Goal: Task Accomplishment & Management: Manage account settings

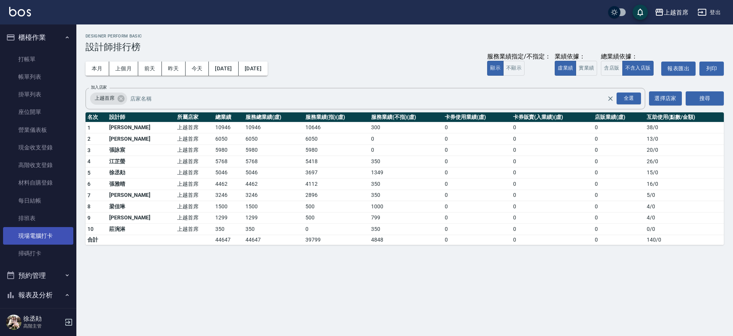
click at [48, 228] on link "現場電腦打卡" at bounding box center [38, 236] width 70 height 18
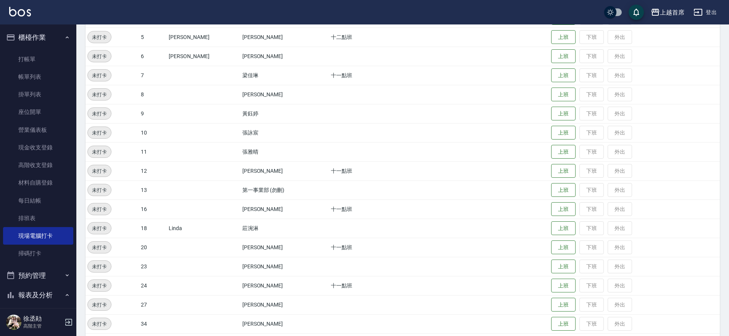
scroll to position [186, 0]
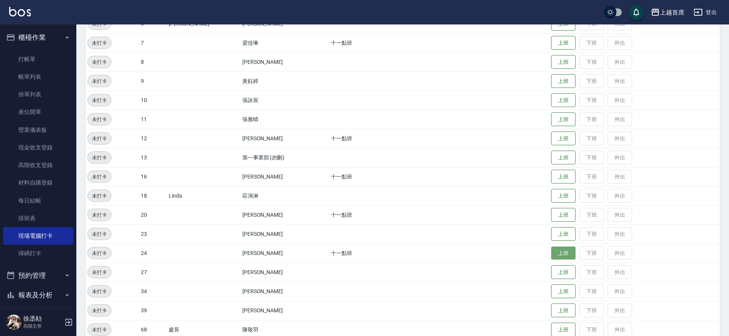
click at [551, 252] on button "上班" at bounding box center [563, 252] width 24 height 13
click at [558, 195] on button "上班" at bounding box center [563, 195] width 24 height 13
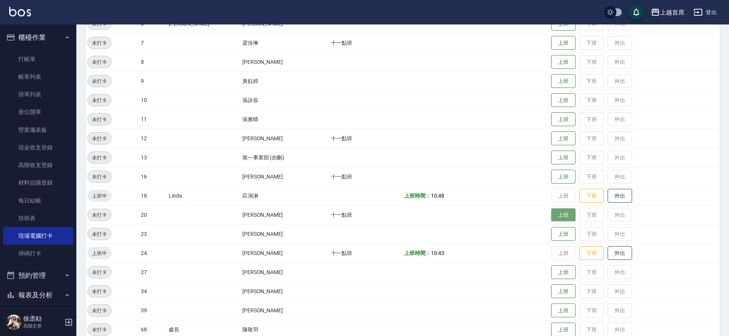
click at [566, 214] on button "上班" at bounding box center [563, 214] width 24 height 13
click at [560, 235] on button "上班" at bounding box center [563, 233] width 24 height 13
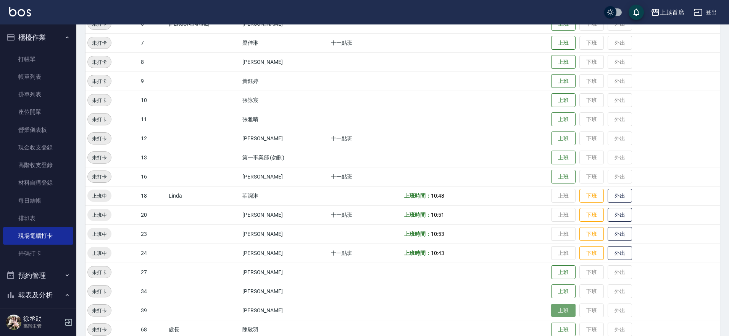
click at [561, 313] on button "上班" at bounding box center [563, 309] width 24 height 13
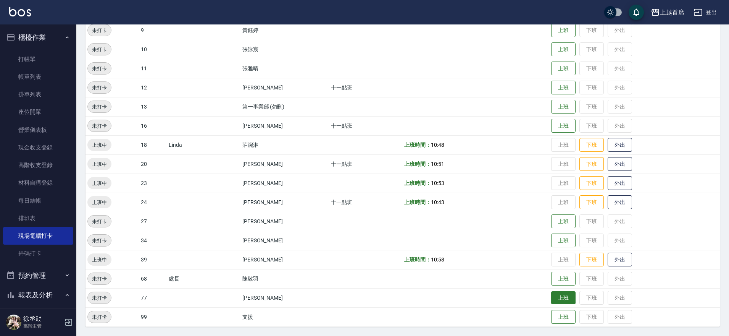
click at [551, 299] on button "上班" at bounding box center [563, 297] width 24 height 13
click at [555, 239] on button "上班" at bounding box center [563, 240] width 24 height 13
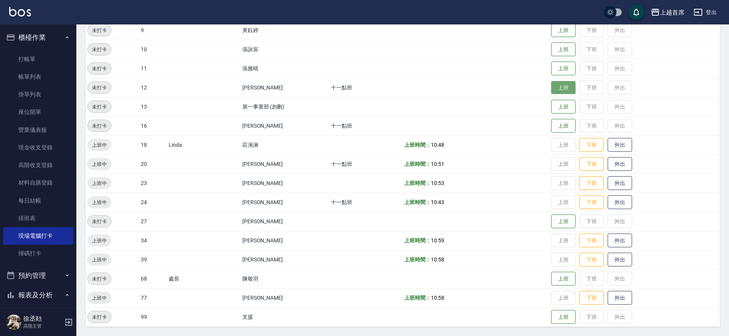
click at [554, 86] on button "上班" at bounding box center [563, 87] width 24 height 13
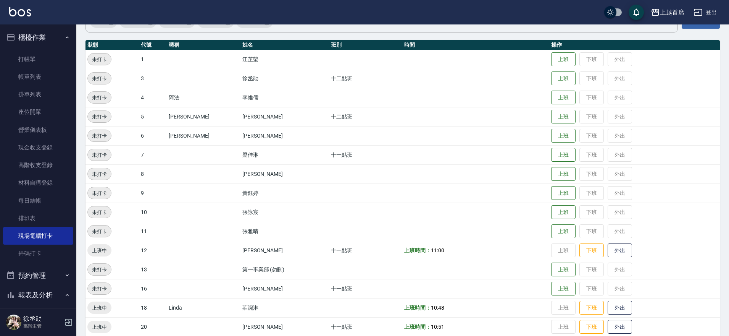
scroll to position [0, 0]
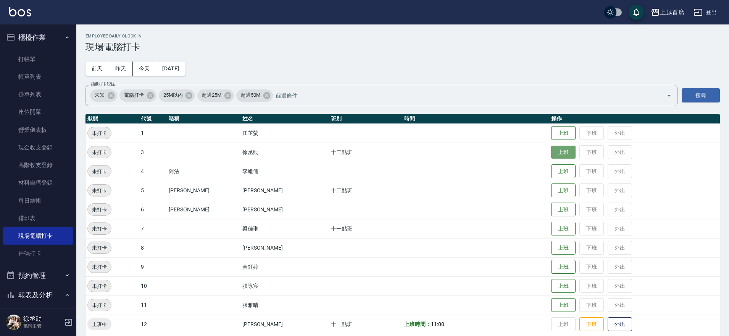
click at [568, 151] on button "上班" at bounding box center [563, 151] width 24 height 13
click at [560, 189] on button "上班" at bounding box center [563, 190] width 24 height 13
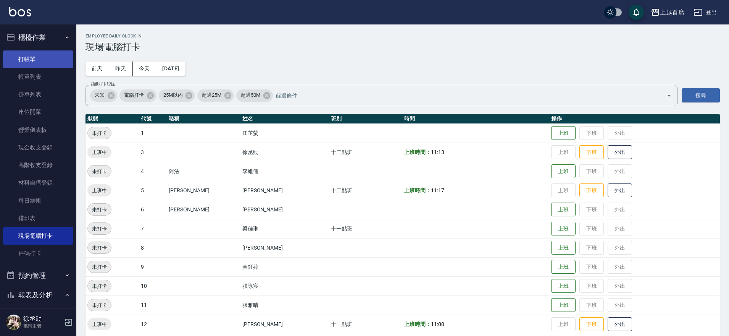
click at [50, 58] on link "打帳單" at bounding box center [38, 59] width 70 height 18
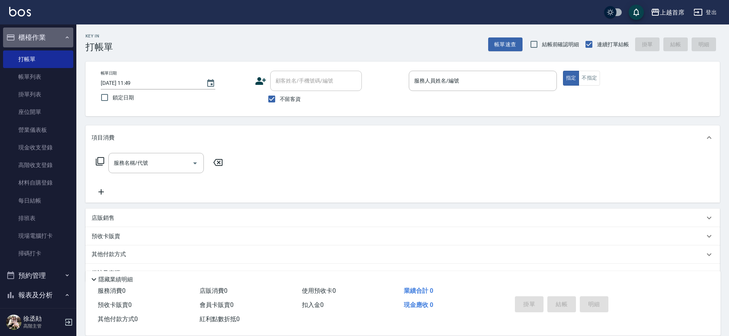
click at [54, 31] on button "櫃檯作業" at bounding box center [38, 37] width 70 height 20
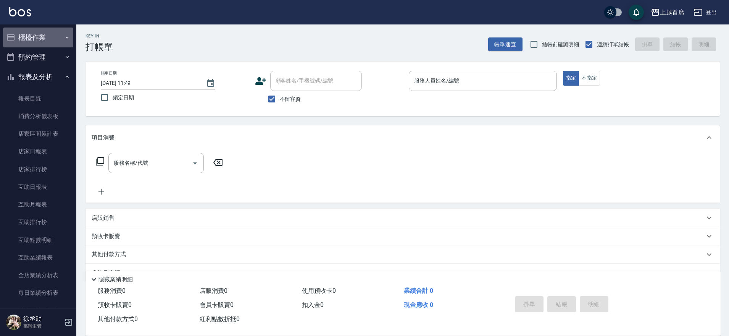
click at [54, 31] on button "櫃檯作業" at bounding box center [38, 37] width 70 height 20
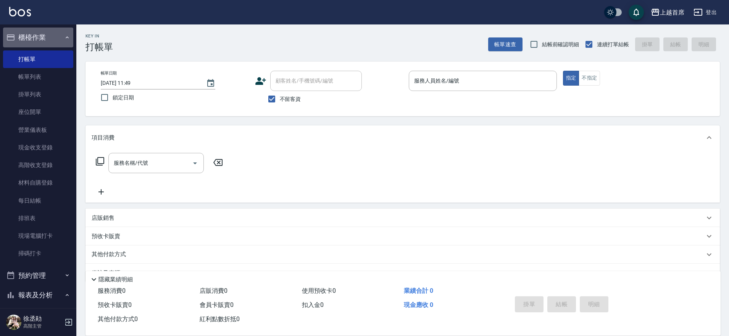
click at [54, 31] on button "櫃檯作業" at bounding box center [38, 37] width 70 height 20
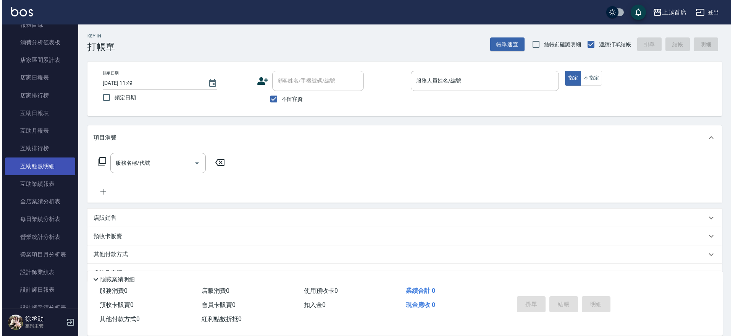
scroll to position [95, 0]
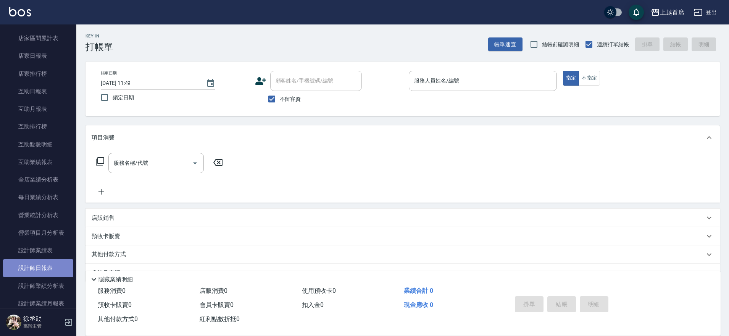
click at [58, 264] on link "設計師日報表" at bounding box center [38, 268] width 70 height 18
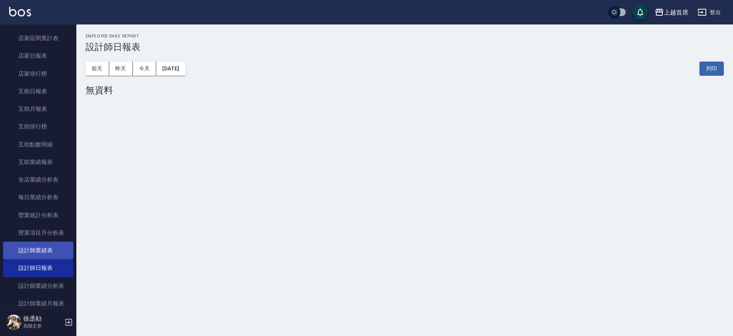
scroll to position [286, 0]
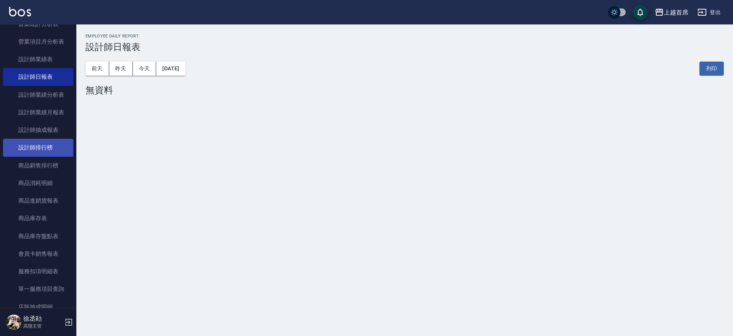
click at [56, 147] on link "設計師排行榜" at bounding box center [38, 148] width 70 height 18
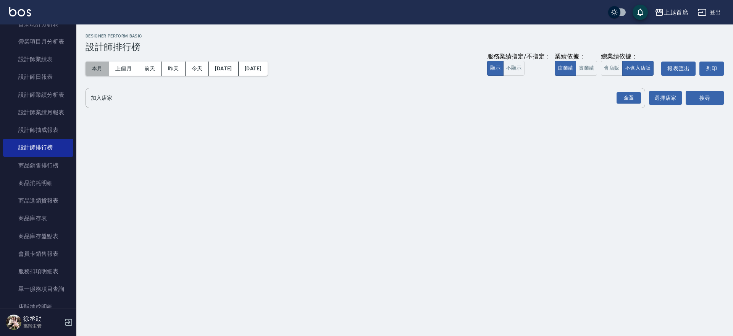
click at [94, 68] on button "本月" at bounding box center [98, 68] width 24 height 14
click at [581, 70] on button "實業績" at bounding box center [586, 68] width 21 height 15
click at [614, 70] on button "含店販" at bounding box center [611, 68] width 21 height 15
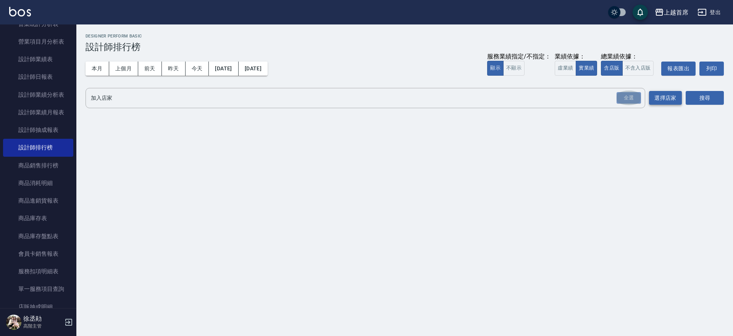
drag, startPoint x: 626, startPoint y: 97, endPoint x: 674, endPoint y: 104, distance: 48.7
click at [625, 98] on div "全選" at bounding box center [629, 98] width 24 height 12
click at [720, 96] on button "搜尋" at bounding box center [705, 98] width 38 height 14
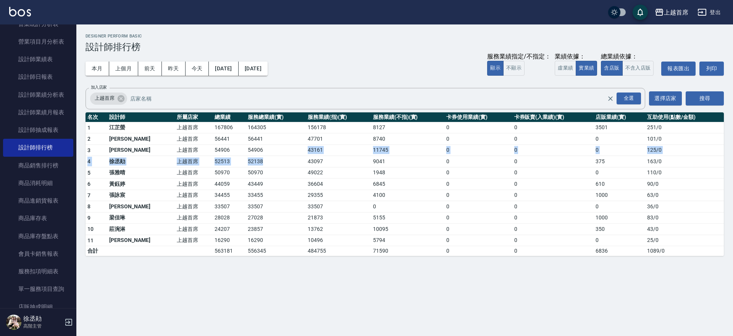
drag, startPoint x: 2, startPoint y: 90, endPoint x: 266, endPoint y: 151, distance: 270.7
click at [267, 152] on tbody "1 [PERSON_NAME]首席 167806 164305 156178 8127 0 0 3501 251 / 0 2 [PERSON_NAME] 上越…" at bounding box center [405, 189] width 638 height 134
click at [246, 135] on td "56441" at bounding box center [276, 138] width 60 height 11
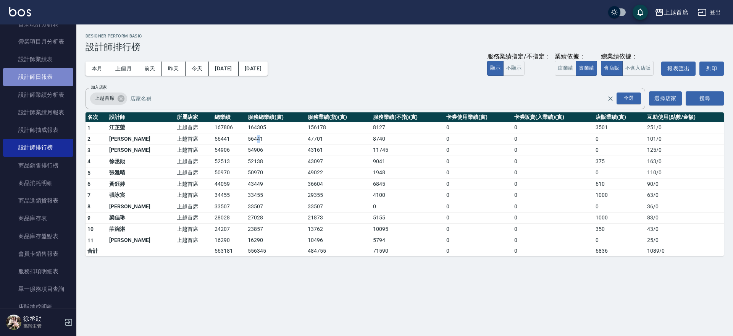
click at [58, 77] on link "設計師日報表" at bounding box center [38, 77] width 70 height 18
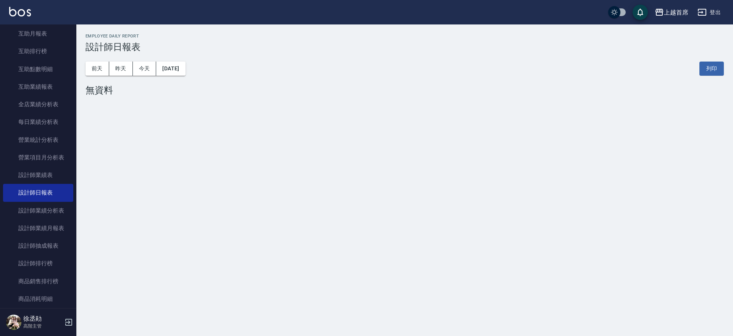
scroll to position [165, 0]
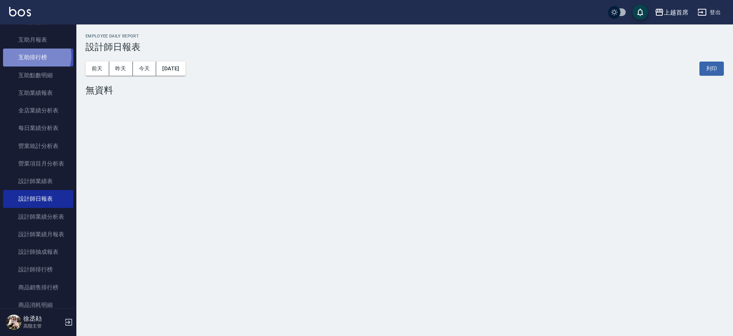
click at [34, 56] on link "互助排行榜" at bounding box center [38, 57] width 70 height 18
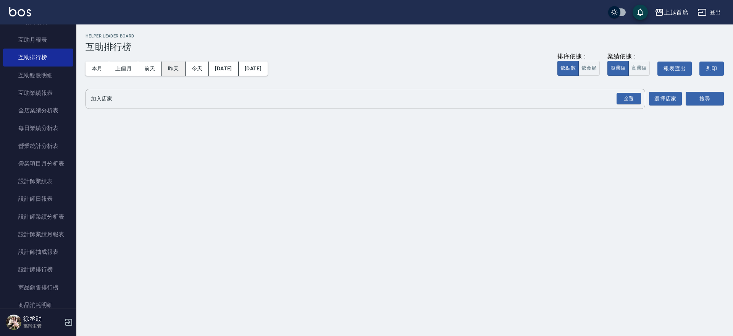
click at [171, 66] on button "昨天" at bounding box center [174, 68] width 24 height 14
click at [639, 64] on button "實業績" at bounding box center [638, 68] width 21 height 15
click at [626, 97] on div "全選" at bounding box center [629, 99] width 24 height 12
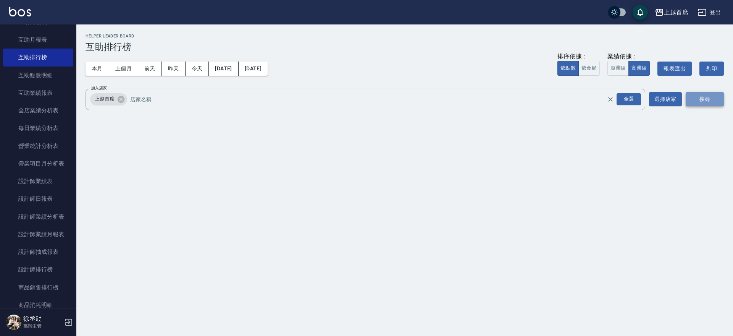
click at [689, 95] on button "搜尋" at bounding box center [705, 99] width 38 height 14
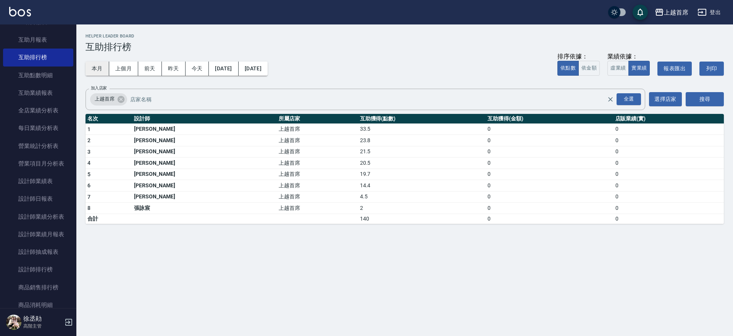
click at [92, 66] on button "本月" at bounding box center [98, 68] width 24 height 14
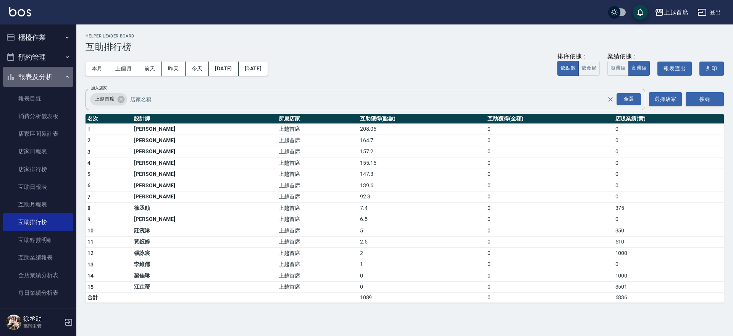
click at [59, 74] on button "報表及分析" at bounding box center [38, 77] width 70 height 20
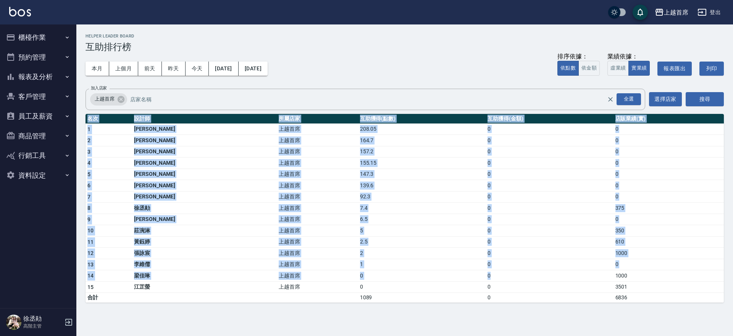
drag, startPoint x: 84, startPoint y: 127, endPoint x: 472, endPoint y: 273, distance: 414.1
click at [504, 280] on div "上越首席 [DATE] - [DATE] 互助排行榜 列印時間： [DATE][PHONE_NUMBER]:52 Helper Leader Board 互助…" at bounding box center [404, 167] width 657 height 287
click at [457, 271] on td "0" at bounding box center [421, 275] width 127 height 11
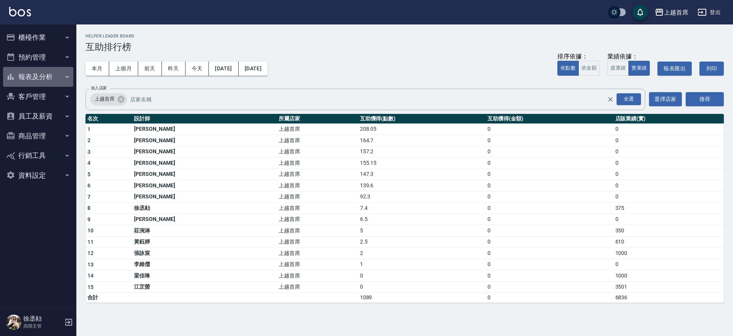
click at [54, 68] on button "報表及分析" at bounding box center [38, 77] width 70 height 20
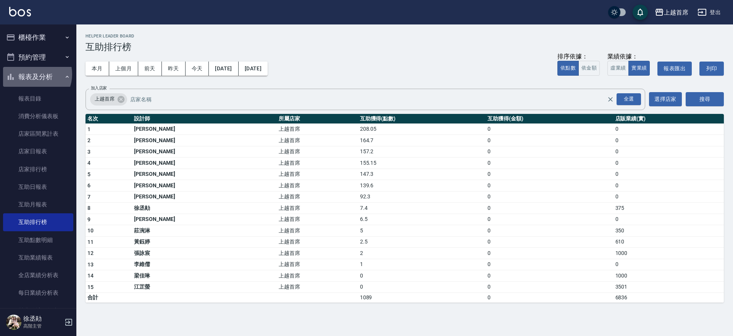
click at [33, 74] on button "報表及分析" at bounding box center [38, 77] width 70 height 20
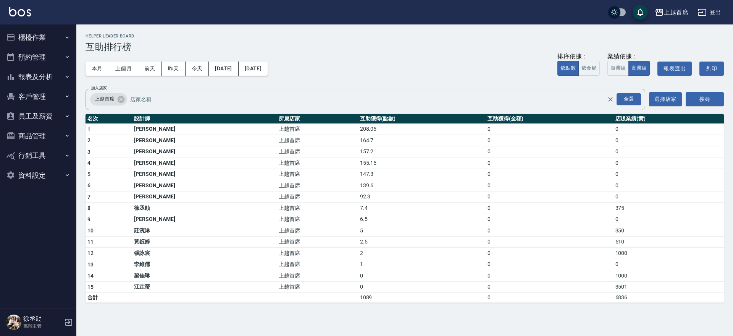
click at [35, 39] on button "櫃檯作業" at bounding box center [38, 37] width 70 height 20
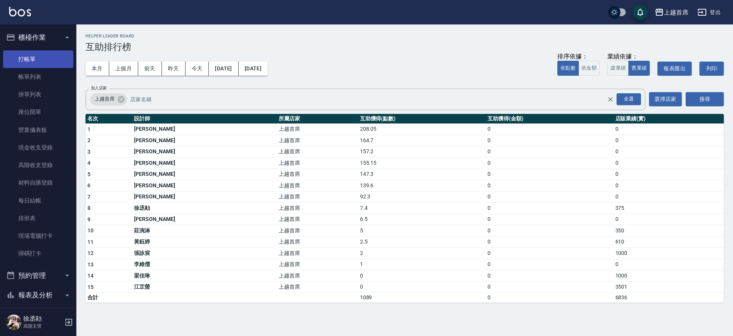
click at [34, 58] on link "打帳單" at bounding box center [38, 59] width 70 height 18
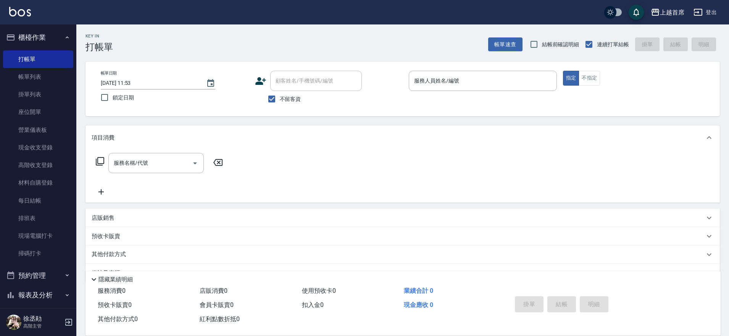
click at [0, 61] on nav "櫃檯作業 打帳單 帳單列表 掛單列表 座位開單 營業儀表板 現金收支登錄 高階收支登錄 材料自購登錄 每日結帳 排班表 現場電腦打卡 掃碼打卡 預約管理 預約…" at bounding box center [38, 165] width 76 height 283
click at [44, 236] on link "現場電腦打卡" at bounding box center [38, 236] width 70 height 18
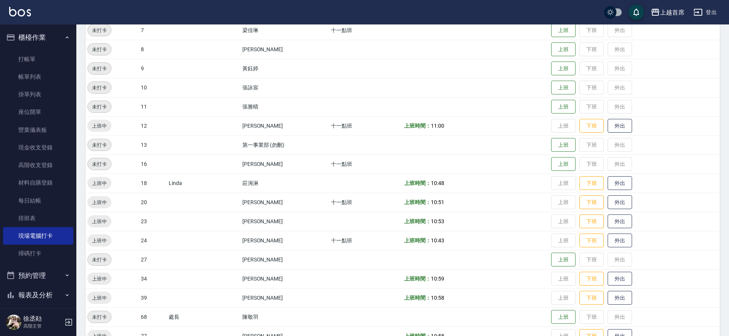
scroll to position [199, 0]
click at [584, 239] on button "下班" at bounding box center [591, 238] width 24 height 13
